Goal: Information Seeking & Learning: Learn about a topic

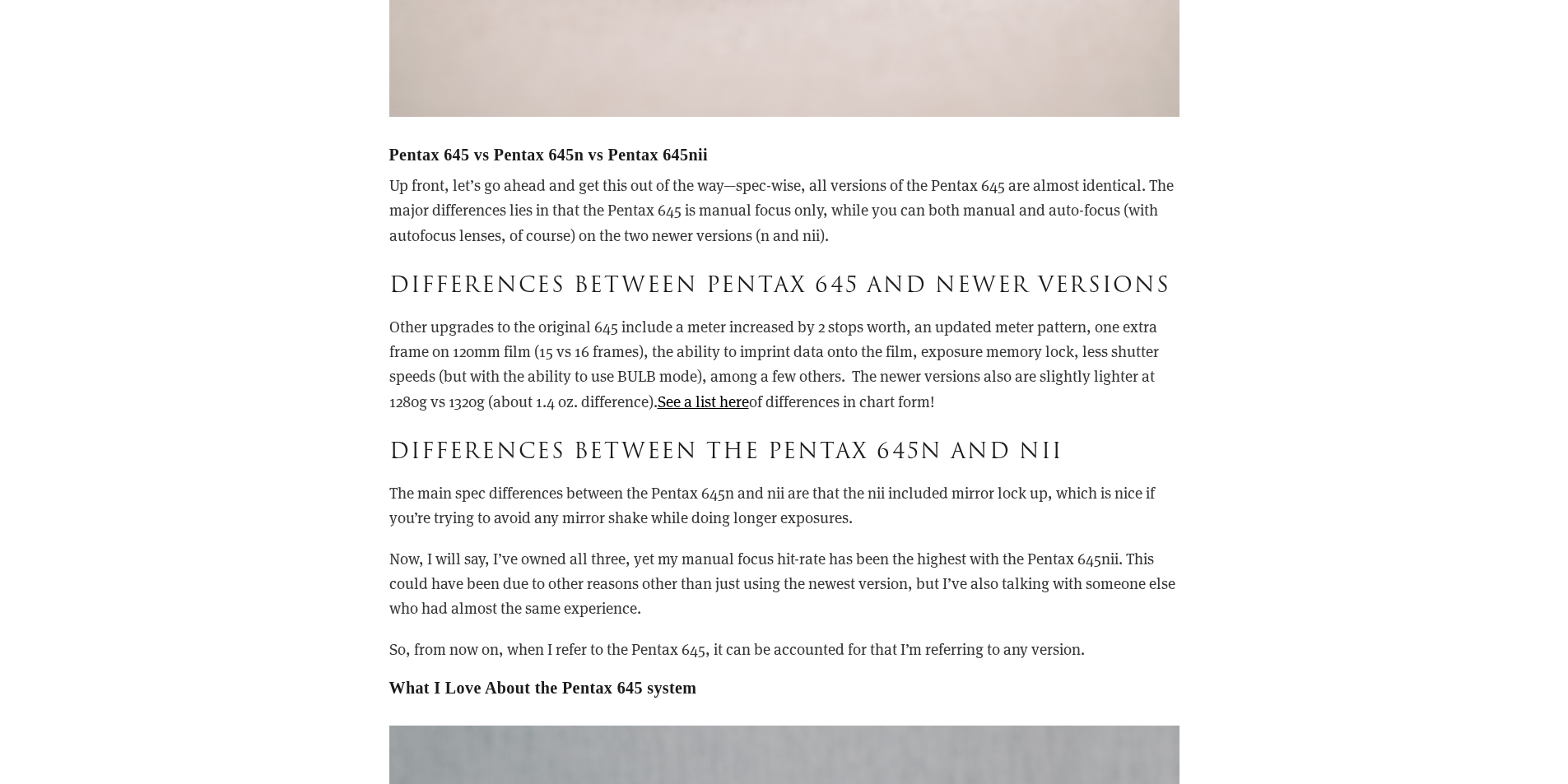
scroll to position [3538, 0]
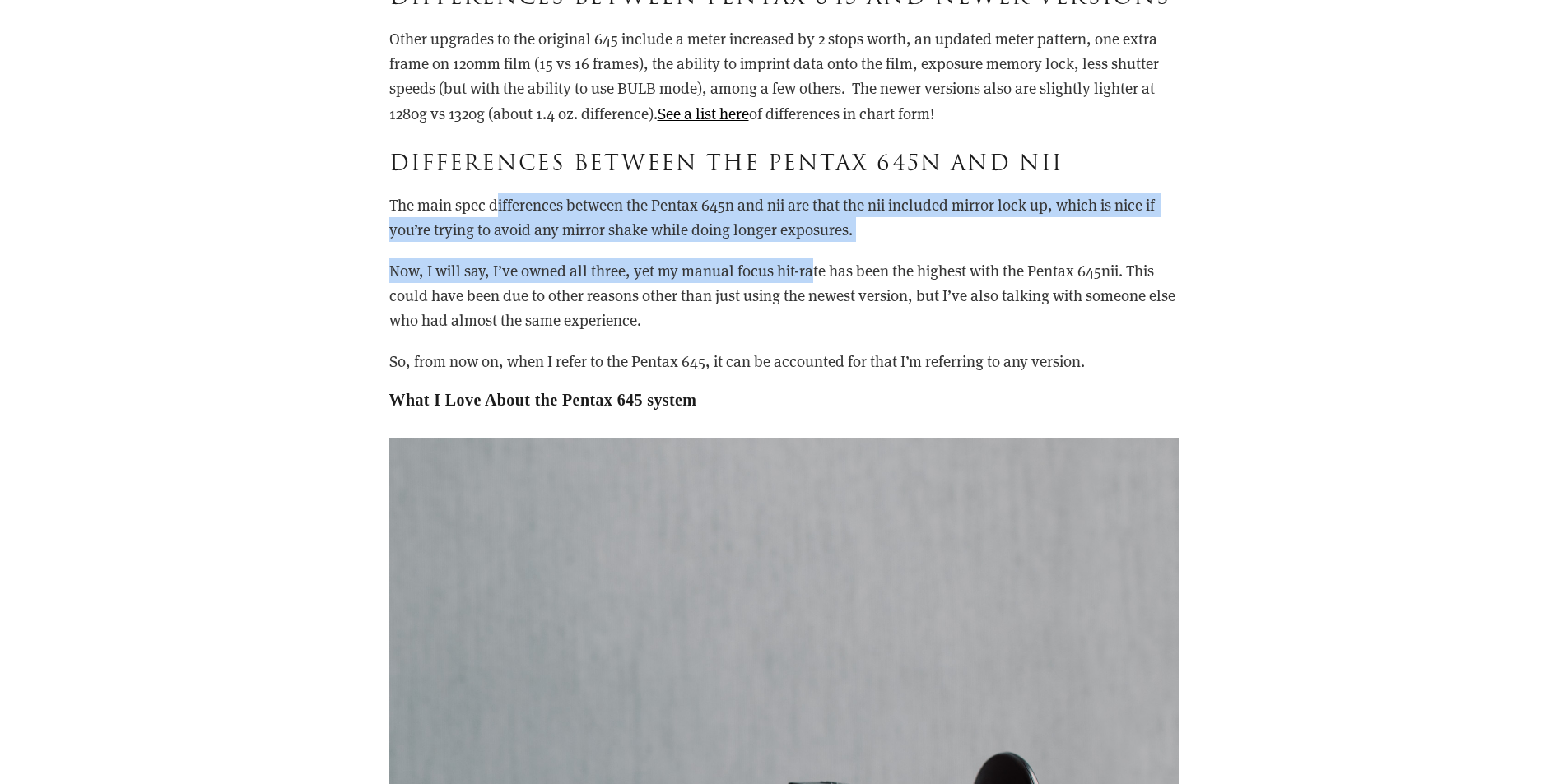
drag, startPoint x: 500, startPoint y: 205, endPoint x: 812, endPoint y: 254, distance: 315.8
click at [812, 254] on div "Pentax 645 vs Pentax 645n vs Pentax 645nii Up front, let’s go ahead and get thi…" at bounding box center [784, 132] width 790 height 553
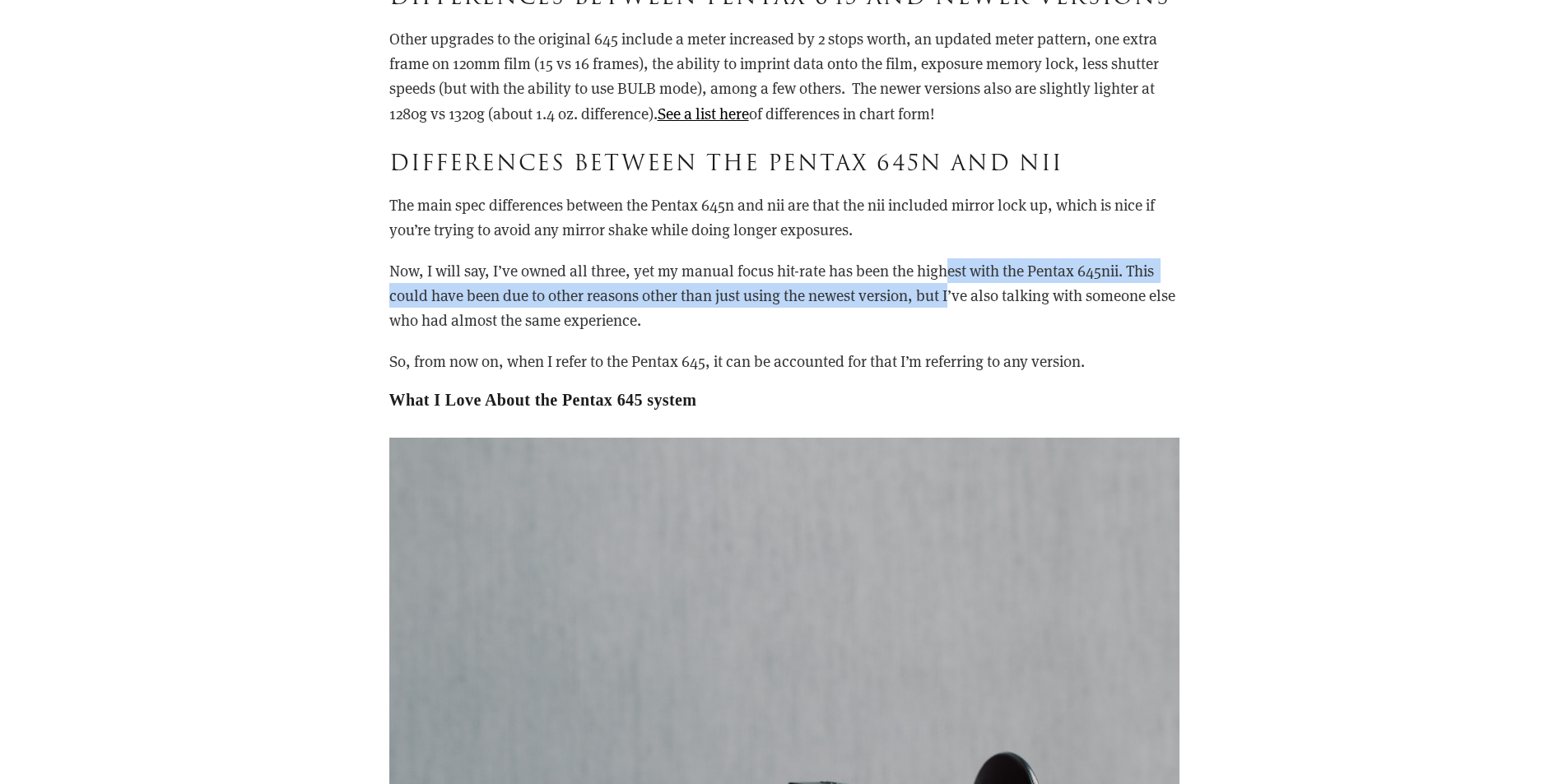
click at [948, 284] on p "Now, I will say, I’ve owned all three, yet my manual focus hit-rate has been th…" at bounding box center [784, 295] width 790 height 75
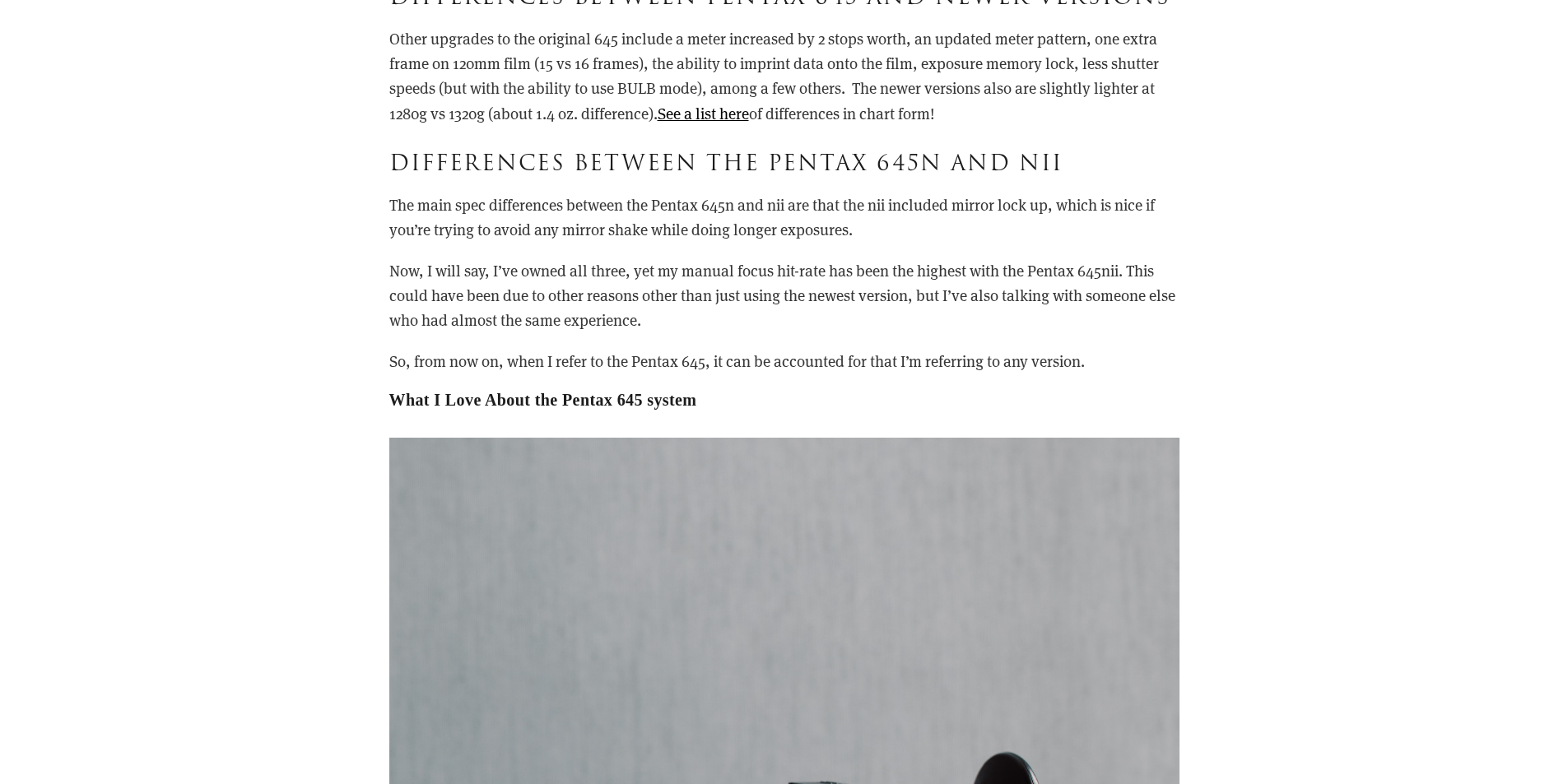
click at [870, 309] on p "Now, I will say, I’ve owned all three, yet my manual focus hit-rate has been th…" at bounding box center [784, 295] width 790 height 75
click at [654, 286] on p "Now, I will say, I’ve owned all three, yet my manual focus hit-rate has been th…" at bounding box center [784, 295] width 790 height 75
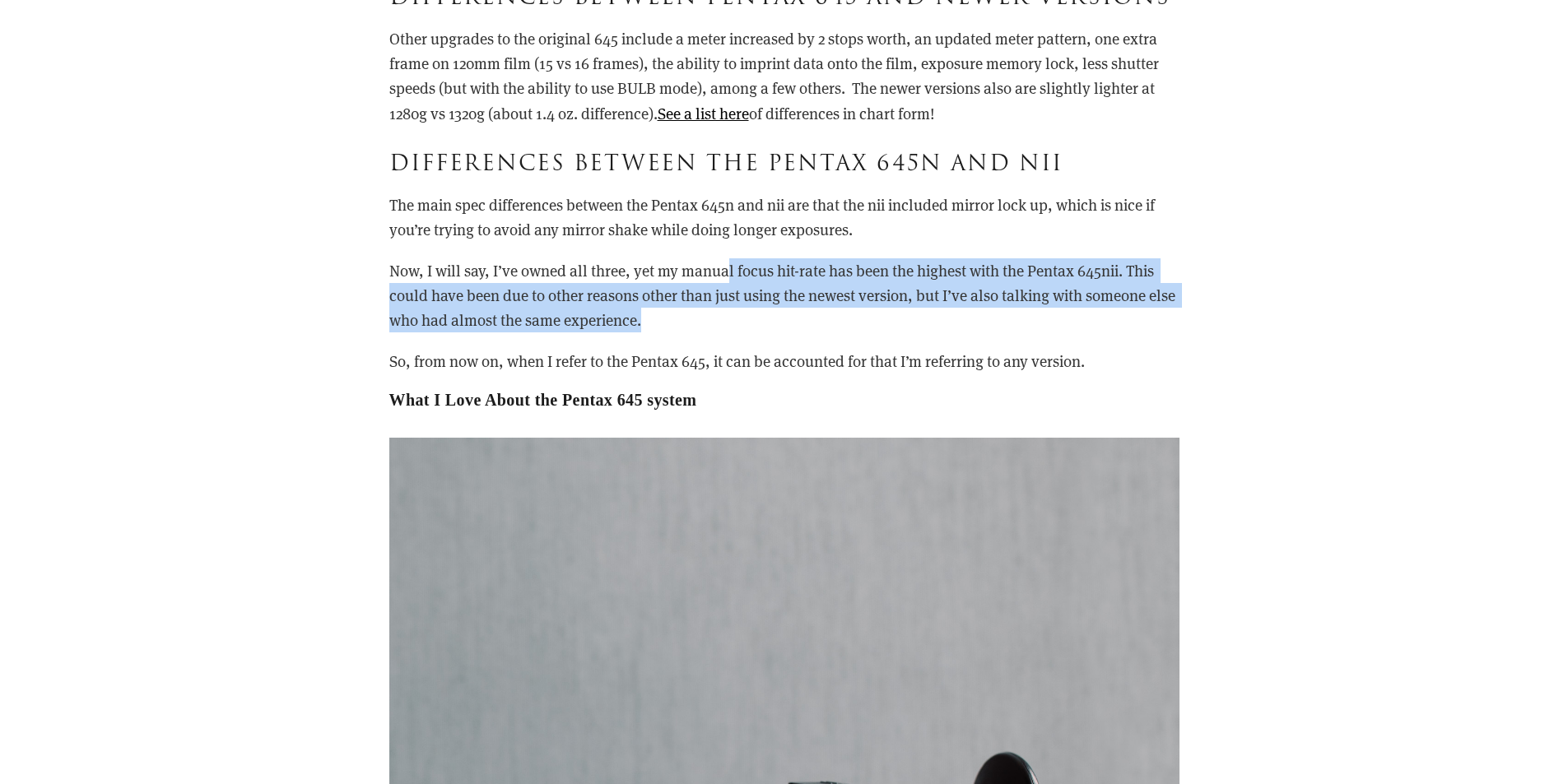
drag, startPoint x: 730, startPoint y: 269, endPoint x: 1041, endPoint y: 323, distance: 315.7
click at [949, 324] on p "Now, I will say, I’ve owned all three, yet my manual focus hit-rate has been th…" at bounding box center [784, 295] width 790 height 75
click at [1041, 323] on p "Now, I will say, I’ve owned all three, yet my manual focus hit-rate has been th…" at bounding box center [784, 295] width 790 height 75
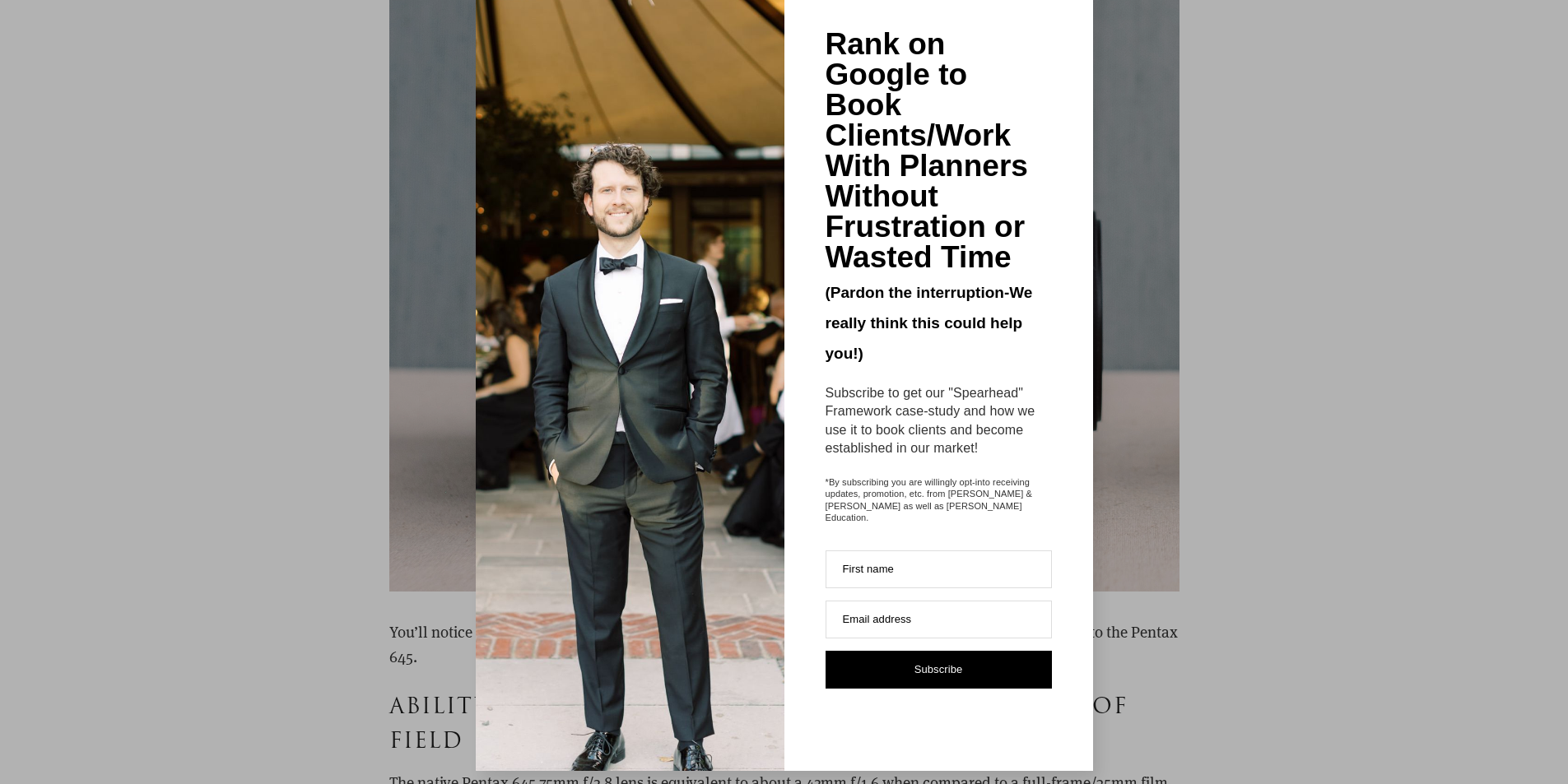
scroll to position [6171, 0]
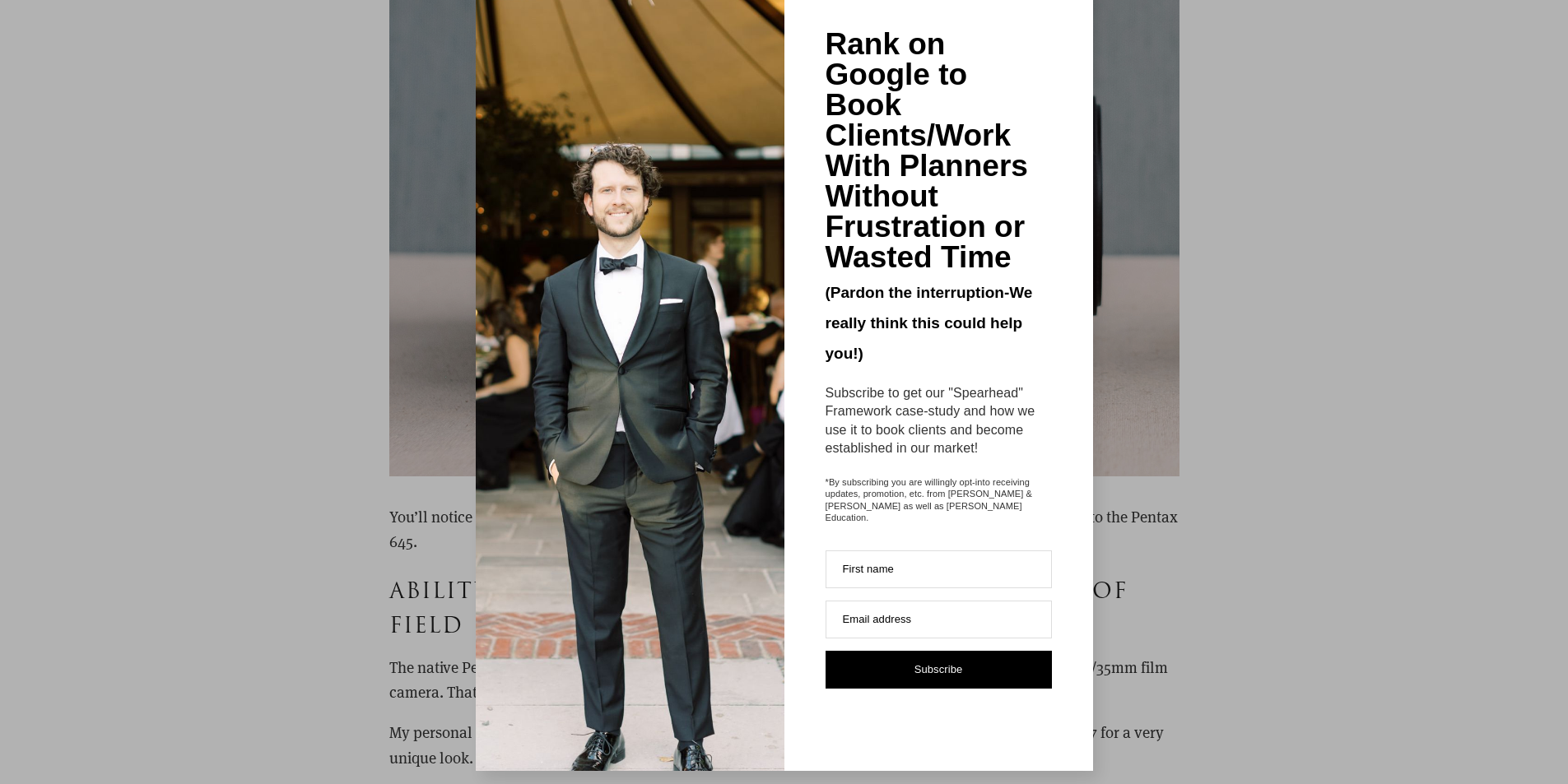
click at [1259, 131] on div "Rank on Google to Book Clients/Work With Planners Without Frustration or Wasted…" at bounding box center [784, 392] width 1568 height 784
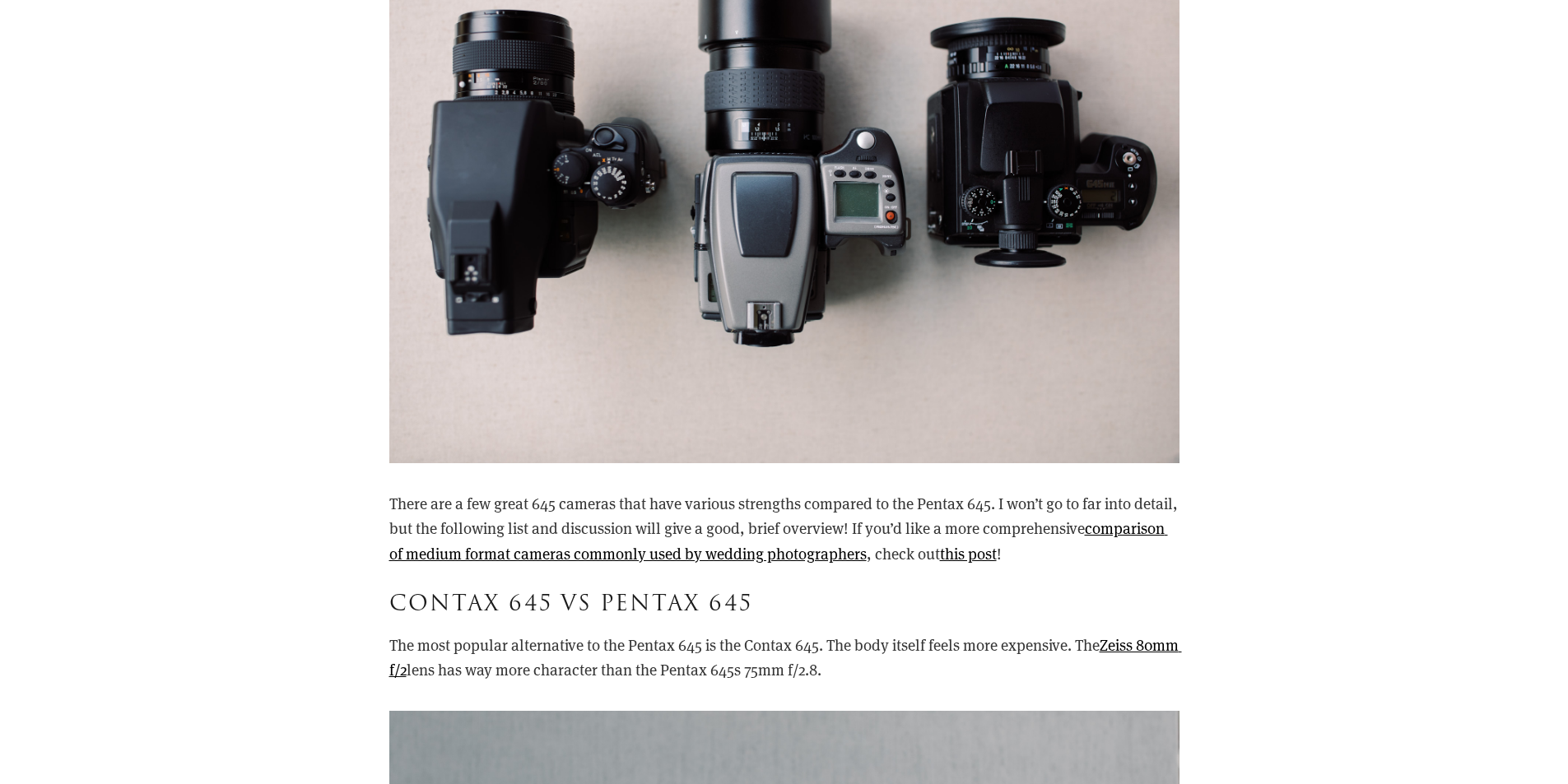
scroll to position [9957, 0]
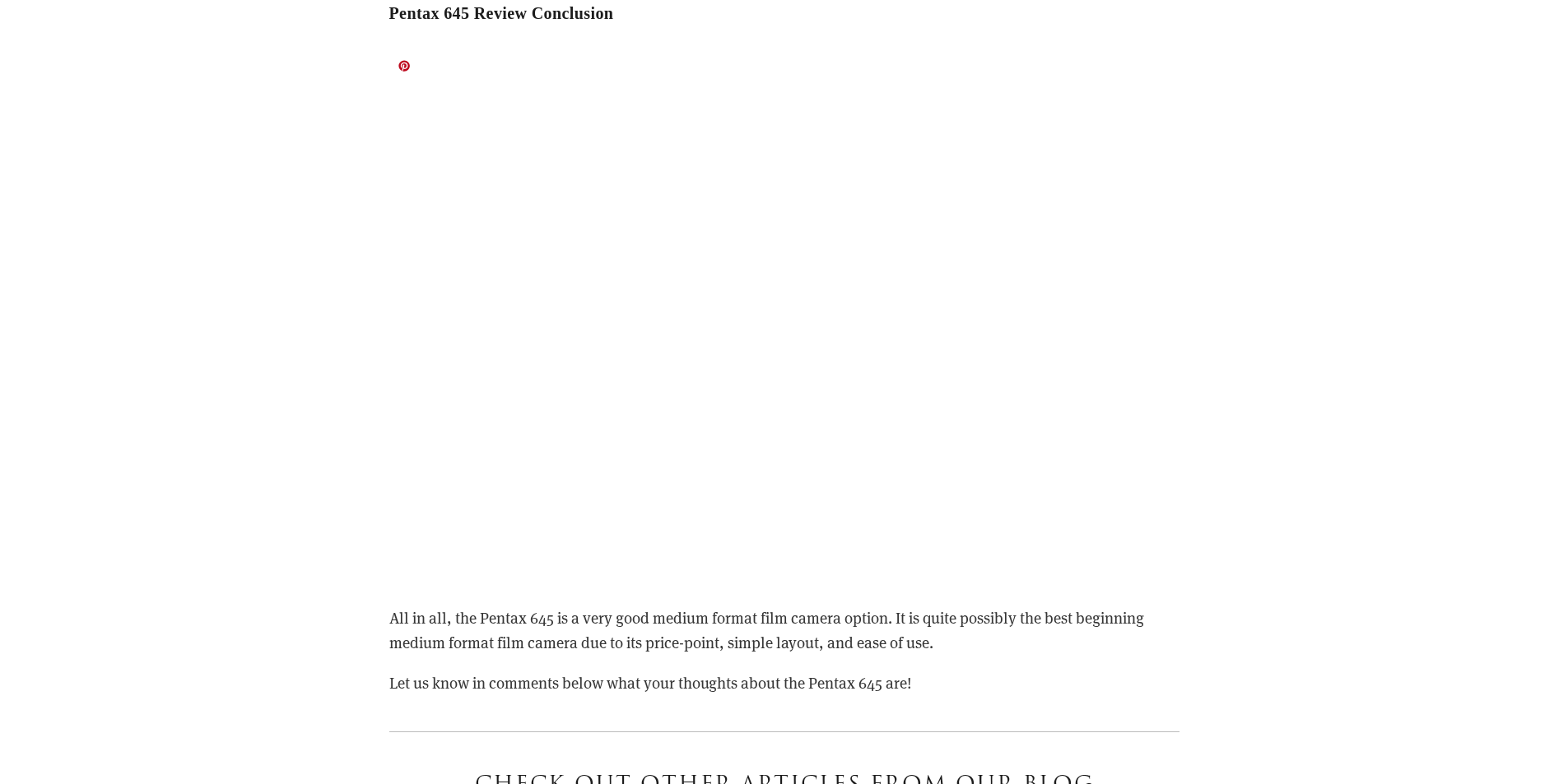
scroll to position [11849, 0]
